Goal: Task Accomplishment & Management: Manage account settings

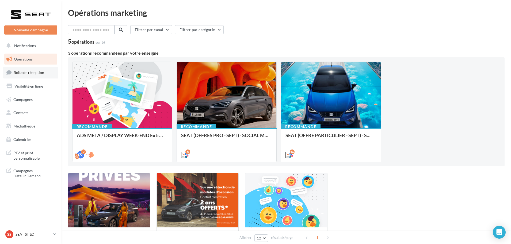
click at [43, 74] on span "Boîte de réception" at bounding box center [29, 72] width 30 height 5
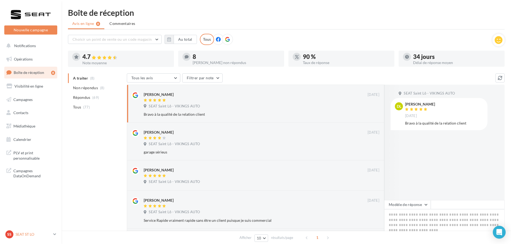
click at [28, 232] on div "SS SEAT ST LO SEAT-[GEOGRAPHIC_DATA]" at bounding box center [28, 234] width 46 height 8
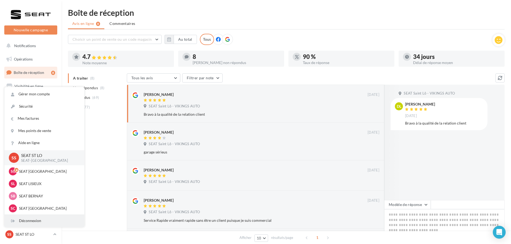
click at [28, 223] on div "Déconnexion" at bounding box center [45, 221] width 80 height 12
